Goal: Task Accomplishment & Management: Manage account settings

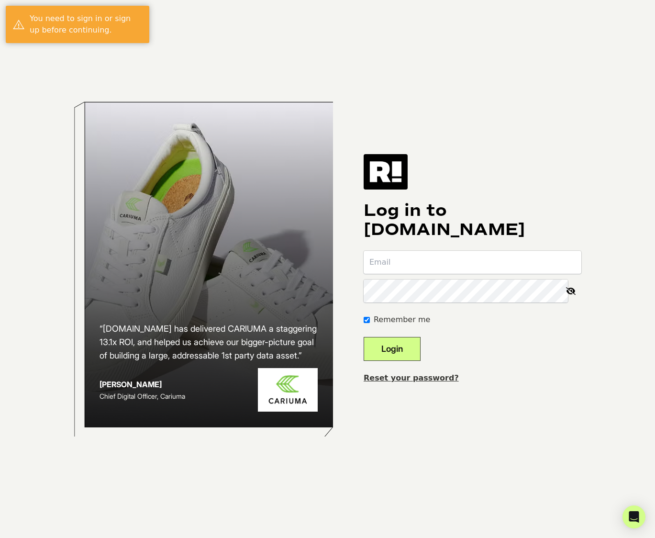
type input "[EMAIL_ADDRESS][DOMAIN_NAME]"
click at [411, 352] on button "Login" at bounding box center [391, 349] width 57 height 24
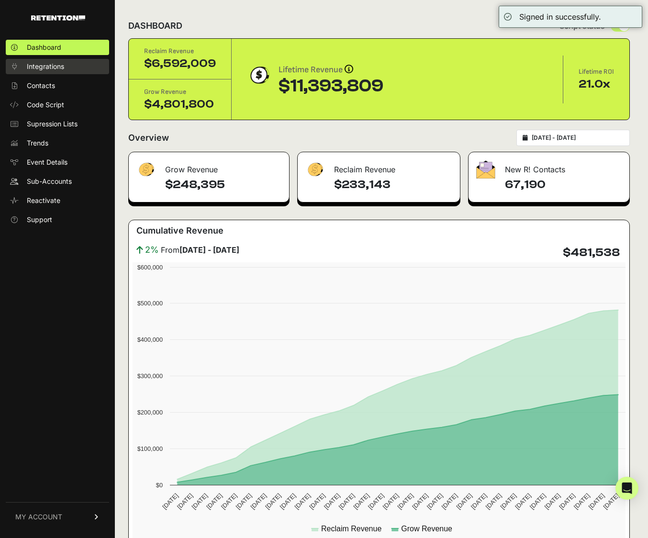
click at [69, 71] on link "Integrations" at bounding box center [57, 66] width 103 height 15
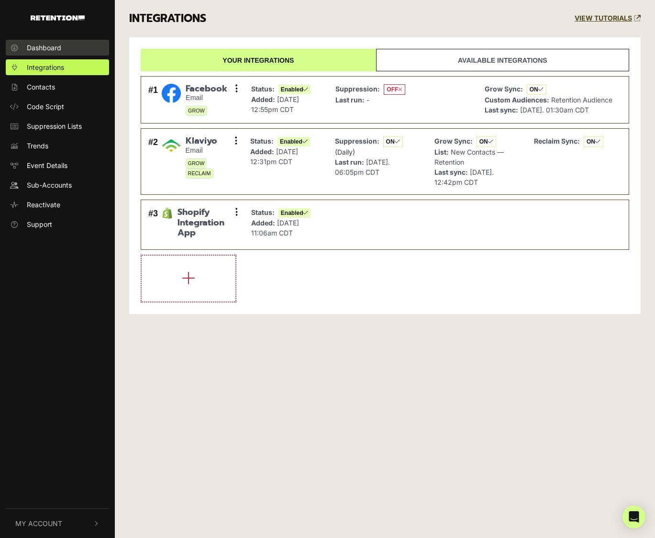
click at [44, 45] on span "Dashboard" at bounding box center [44, 48] width 34 height 10
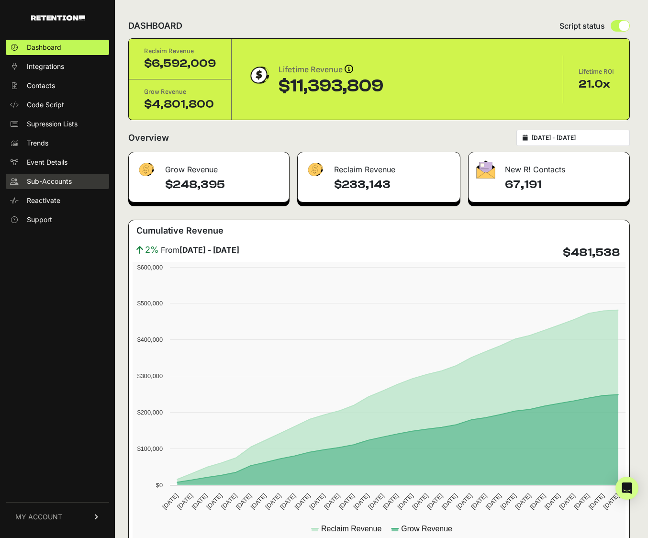
click at [44, 178] on span "Sub-Accounts" at bounding box center [49, 181] width 45 height 10
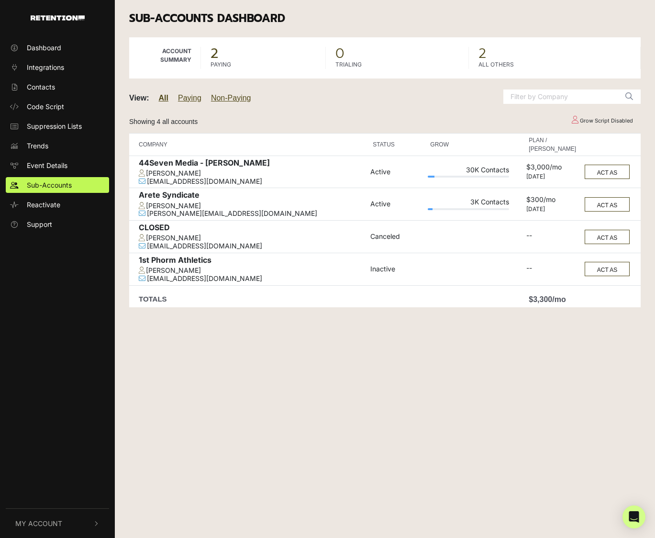
click at [416, 203] on td "Active" at bounding box center [396, 204] width 57 height 33
click at [75, 187] on link "Sub-Accounts" at bounding box center [57, 185] width 103 height 16
click at [384, 421] on div "Dashboard Integrations Contacts Code Script Suppression Lists Trends Event Deta…" at bounding box center [327, 269] width 655 height 538
click at [374, 417] on div "Dashboard Integrations Contacts Code Script Suppression Lists Trends Event Deta…" at bounding box center [327, 269] width 655 height 538
click at [346, 412] on div "Dashboard Integrations Contacts Code Script Suppression Lists Trends Event Deta…" at bounding box center [327, 269] width 655 height 538
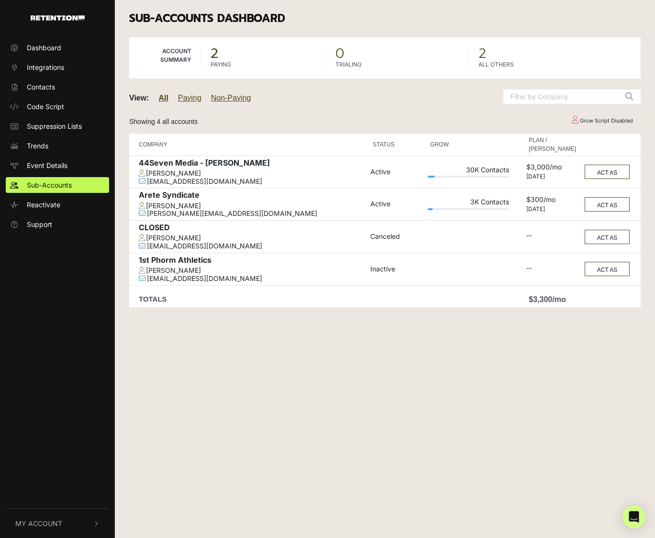
click at [374, 406] on div "Dashboard Integrations Contacts Code Script Suppression Lists Trends Event Deta…" at bounding box center [327, 269] width 655 height 538
click at [439, 424] on div "Dashboard Integrations Contacts Code Script Suppression Lists Trends Event Deta…" at bounding box center [327, 269] width 655 height 538
click at [394, 427] on div "Dashboard Integrations Contacts Code Script Suppression Lists Trends Event Deta…" at bounding box center [327, 269] width 655 height 538
click at [332, 431] on div "Dashboard Integrations Contacts Code Script Suppression Lists Trends Event Deta…" at bounding box center [327, 269] width 655 height 538
click at [367, 461] on div "Dashboard Integrations Contacts Code Script Suppression Lists Trends Event Deta…" at bounding box center [327, 269] width 655 height 538
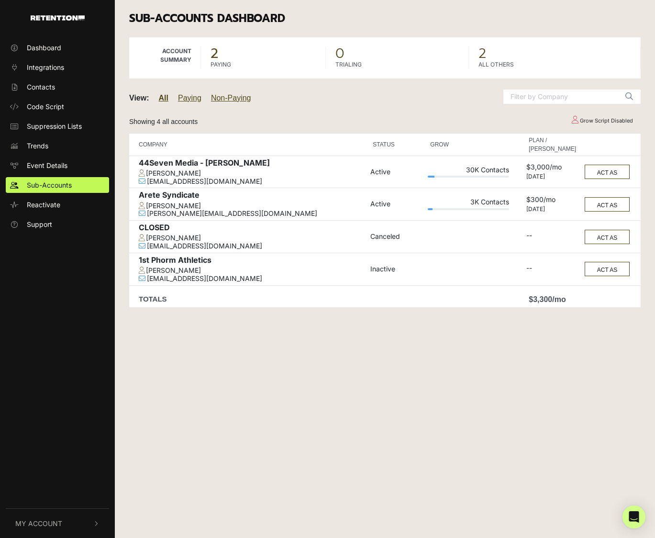
click at [430, 439] on div "Dashboard Integrations Contacts Code Script Suppression Lists Trends Event Deta…" at bounding box center [327, 269] width 655 height 538
drag, startPoint x: 352, startPoint y: 439, endPoint x: 285, endPoint y: 438, distance: 67.9
click at [352, 439] on div "Dashboard Integrations Contacts Code Script Suppression Lists Trends Event Deta…" at bounding box center [327, 269] width 655 height 538
drag, startPoint x: 285, startPoint y: 438, endPoint x: 316, endPoint y: 409, distance: 42.3
click at [285, 437] on div "Dashboard Integrations Contacts Code Script Suppression Lists Trends Event Deta…" at bounding box center [327, 269] width 655 height 538
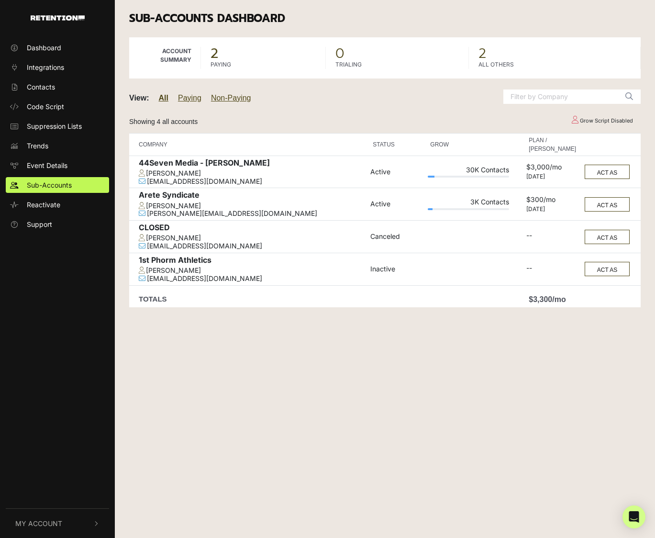
click at [322, 404] on div "Dashboard Integrations Contacts Code Script Suppression Lists Trends Event Deta…" at bounding box center [327, 269] width 655 height 538
click at [343, 423] on div "Dashboard Integrations Contacts Code Script Suppression Lists Trends Event Deta…" at bounding box center [327, 269] width 655 height 538
click at [340, 429] on div "Dashboard Integrations Contacts Code Script Suppression Lists Trends Event Deta…" at bounding box center [327, 269] width 655 height 538
click at [302, 431] on div "Dashboard Integrations Contacts Code Script Suppression Lists Trends Event Deta…" at bounding box center [327, 269] width 655 height 538
drag, startPoint x: 302, startPoint y: 432, endPoint x: 308, endPoint y: 434, distance: 5.6
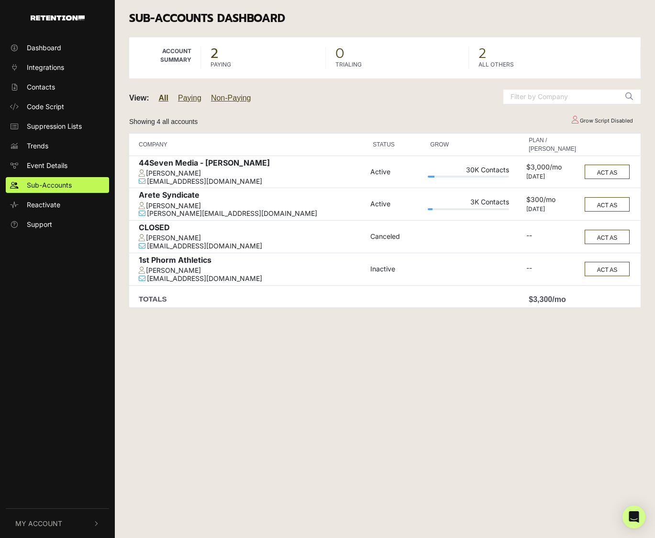
click at [302, 432] on div "Dashboard Integrations Contacts Code Script Suppression Lists Trends Event Deta…" at bounding box center [327, 269] width 655 height 538
click at [323, 439] on div "Dashboard Integrations Contacts Code Script Suppression Lists Trends Event Deta…" at bounding box center [327, 269] width 655 height 538
click at [324, 435] on div "Dashboard Integrations Contacts Code Script Suppression Lists Trends Event Deta…" at bounding box center [327, 269] width 655 height 538
click at [384, 425] on div "Dashboard Integrations Contacts Code Script Suppression Lists Trends Event Deta…" at bounding box center [327, 269] width 655 height 538
click at [383, 421] on div "Dashboard Integrations Contacts Code Script Suppression Lists Trends Event Deta…" at bounding box center [327, 269] width 655 height 538
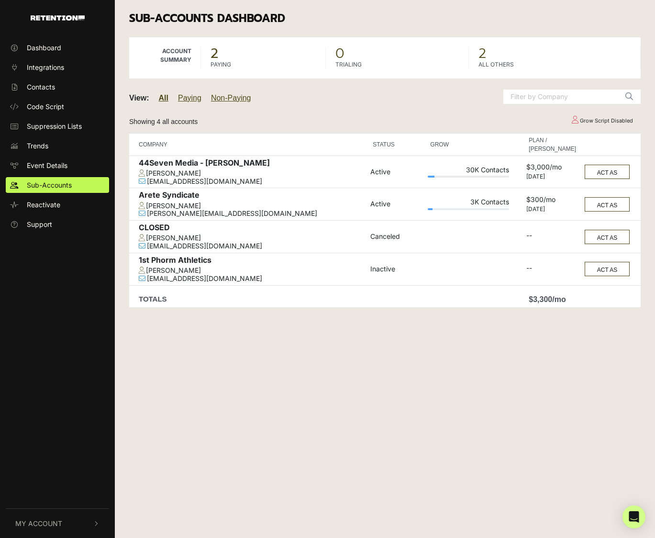
click at [429, 376] on div "Dashboard Integrations Contacts Code Script Suppression Lists Trends Event Deta…" at bounding box center [327, 269] width 655 height 538
